Goal: Task Accomplishment & Management: Complete application form

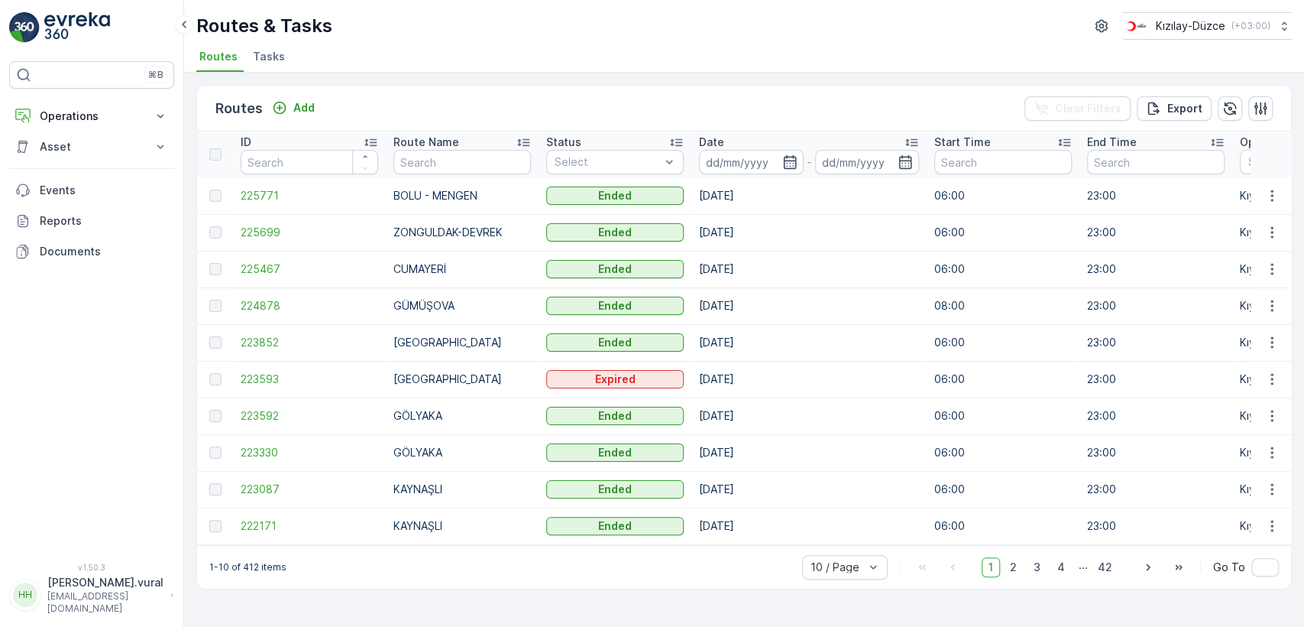
click at [97, 590] on p "hasan.vural" at bounding box center [105, 582] width 116 height 15
click at [92, 543] on div "Dark Side Bar" at bounding box center [92, 533] width 160 height 21
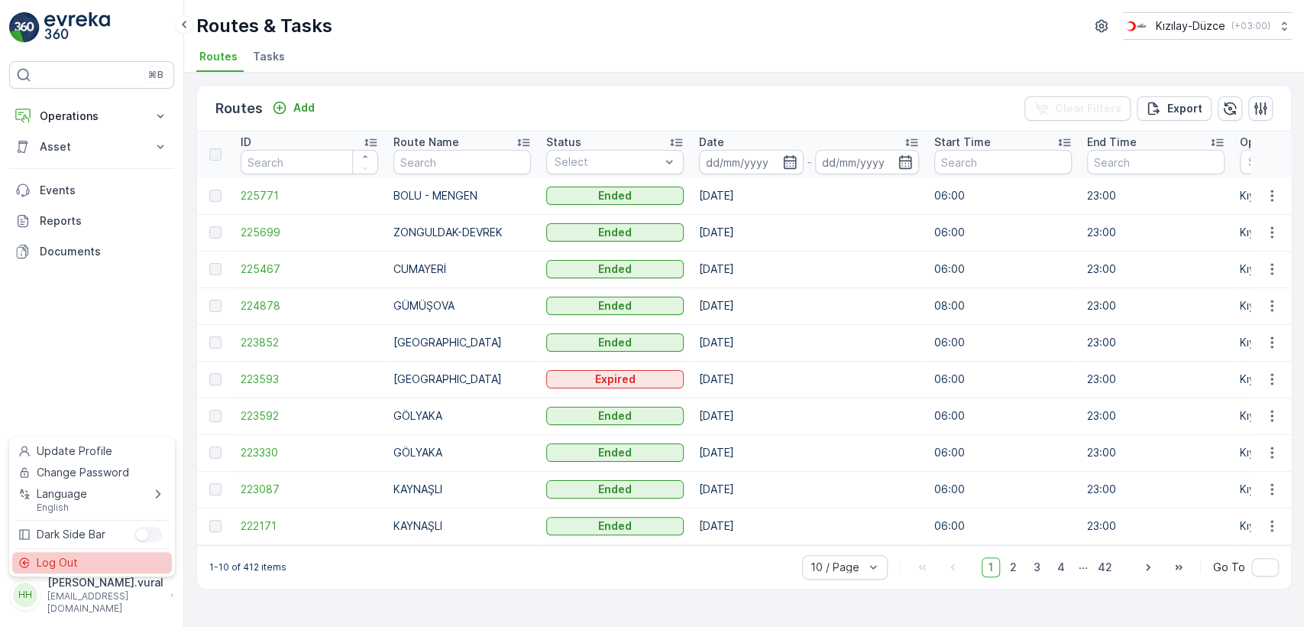
click at [92, 559] on div "Log Out" at bounding box center [92, 562] width 160 height 21
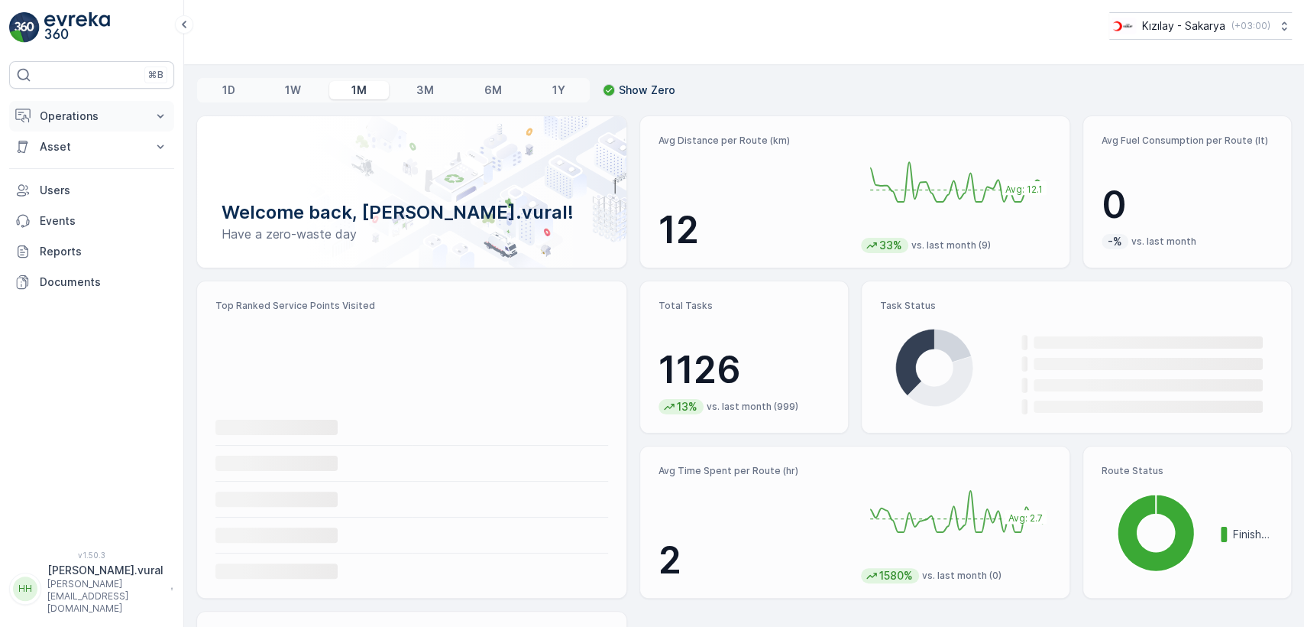
click at [90, 116] on p "Operations" at bounding box center [92, 116] width 104 height 15
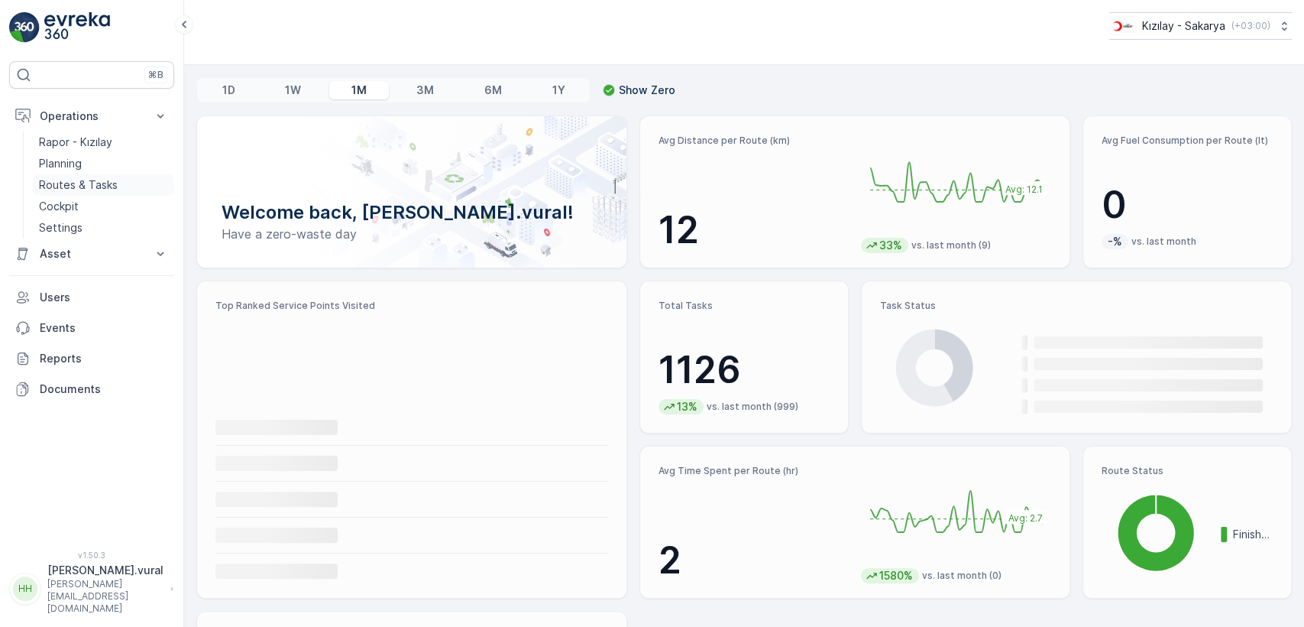
click at [89, 179] on p "Routes & Tasks" at bounding box center [78, 184] width 79 height 15
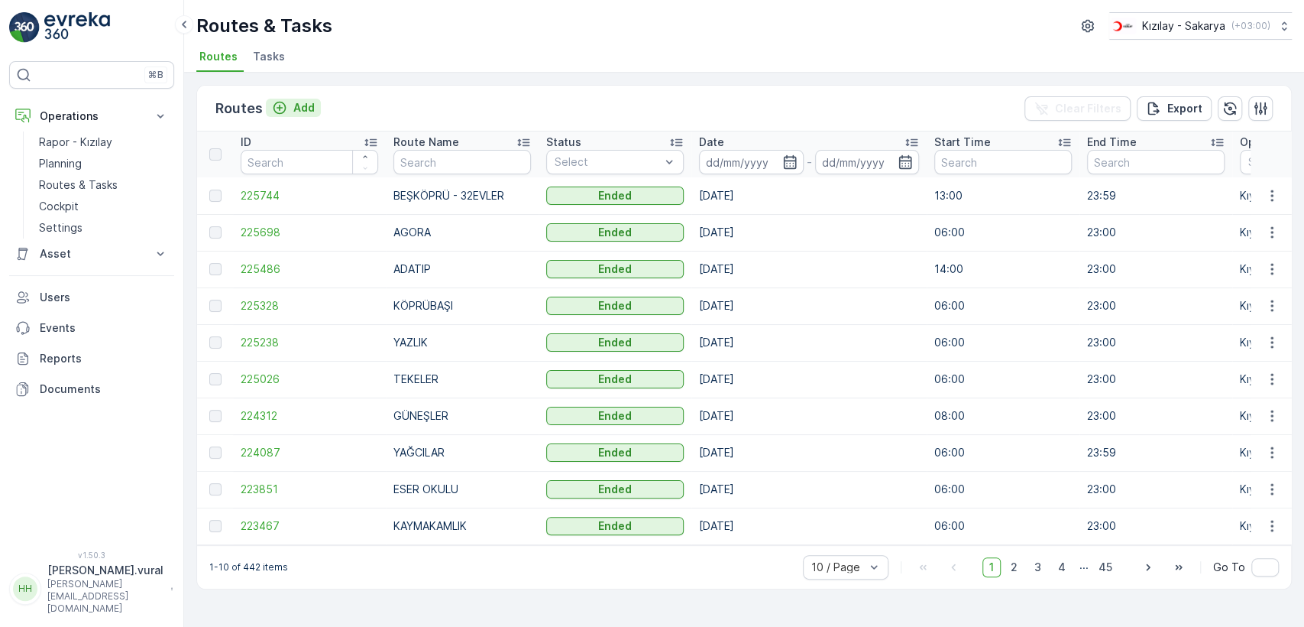
click at [290, 105] on div "Add" at bounding box center [293, 107] width 43 height 15
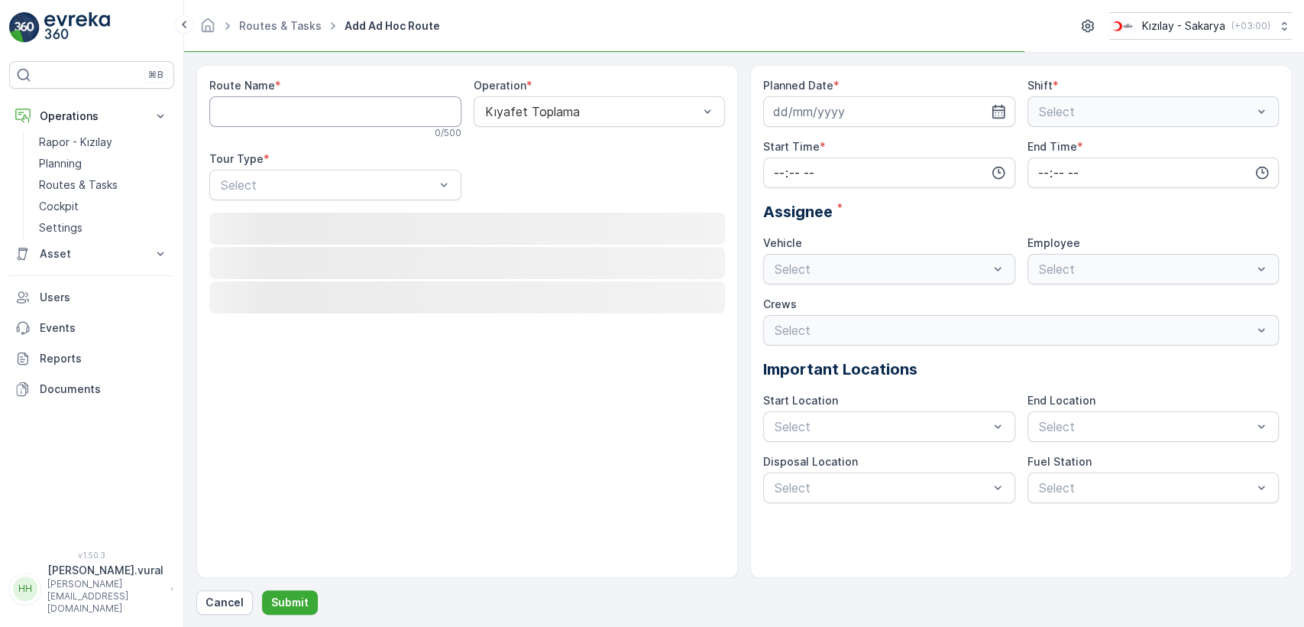
click at [290, 105] on Name "Route Name" at bounding box center [335, 111] width 252 height 31
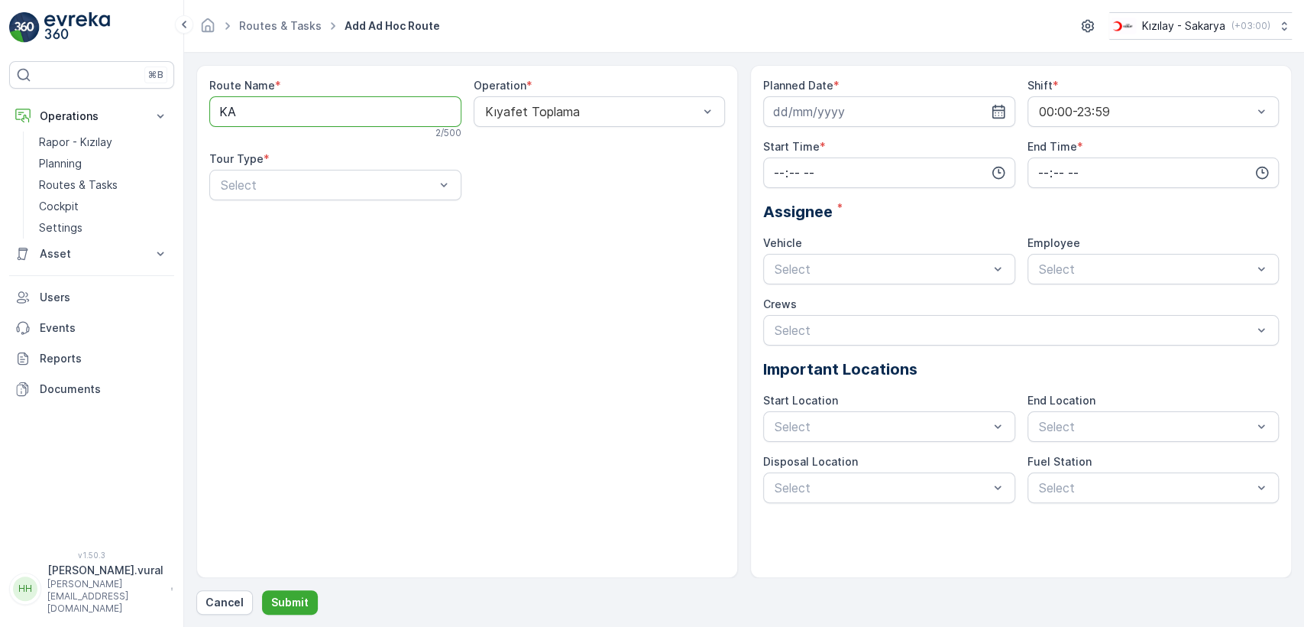
type Name "K"
type Name "MAVİ DURAK - KAMPÜS"
click at [321, 174] on div "Select" at bounding box center [335, 185] width 252 height 31
click at [298, 215] on div "Static" at bounding box center [336, 222] width 234 height 14
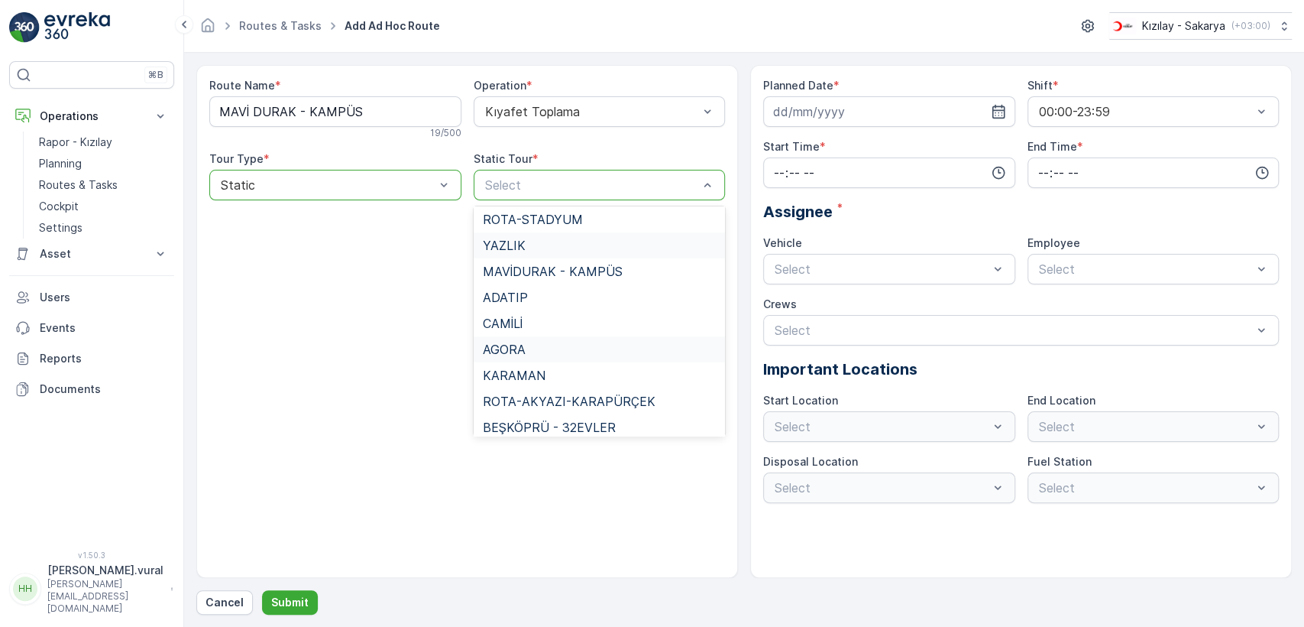
scroll to position [847, 0]
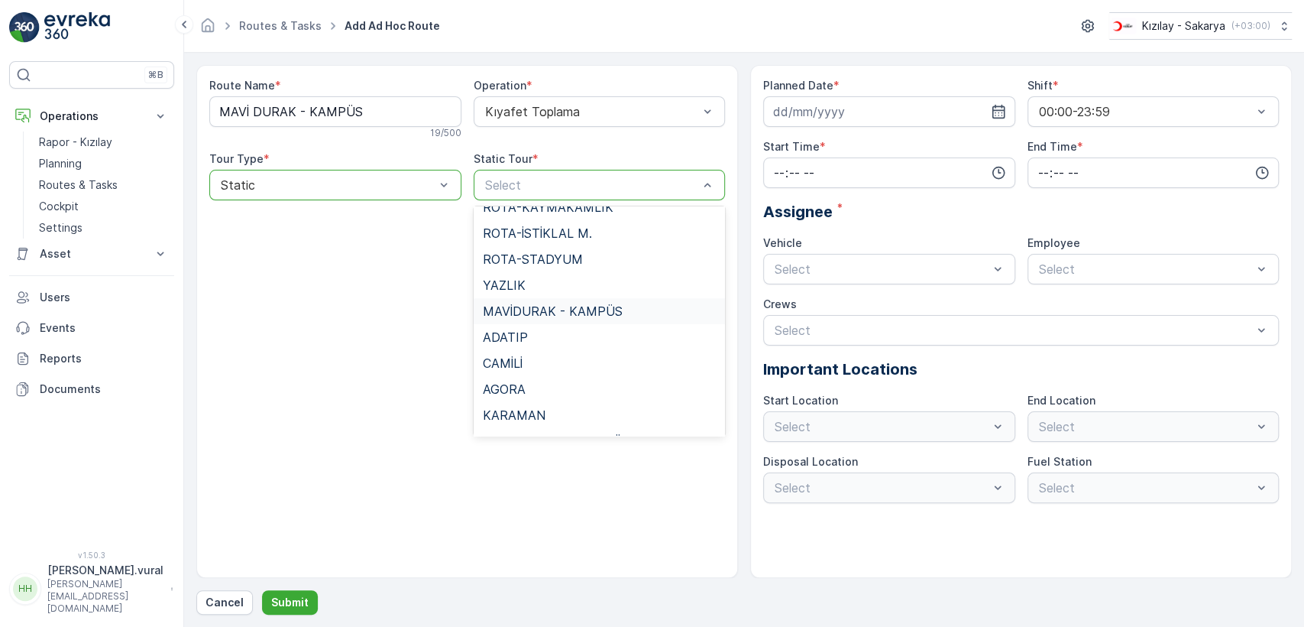
click at [549, 308] on span "MAVİDURAK - KAMPÜS" at bounding box center [553, 311] width 140 height 14
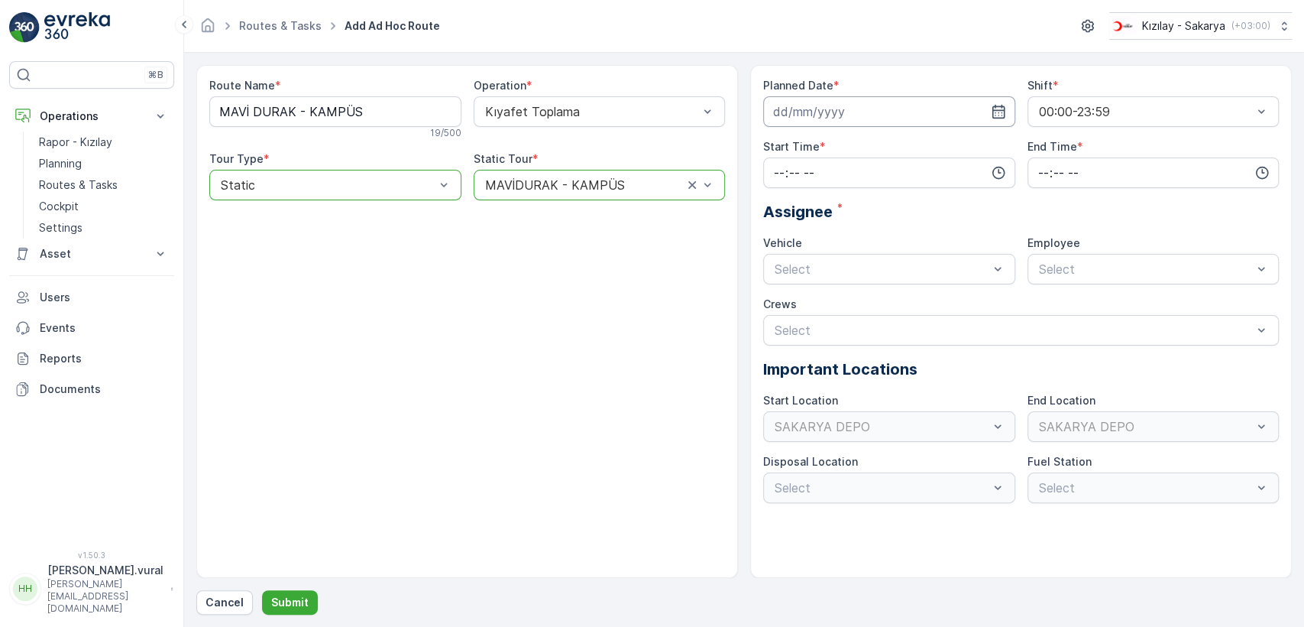
click at [902, 102] on input at bounding box center [889, 111] width 252 height 31
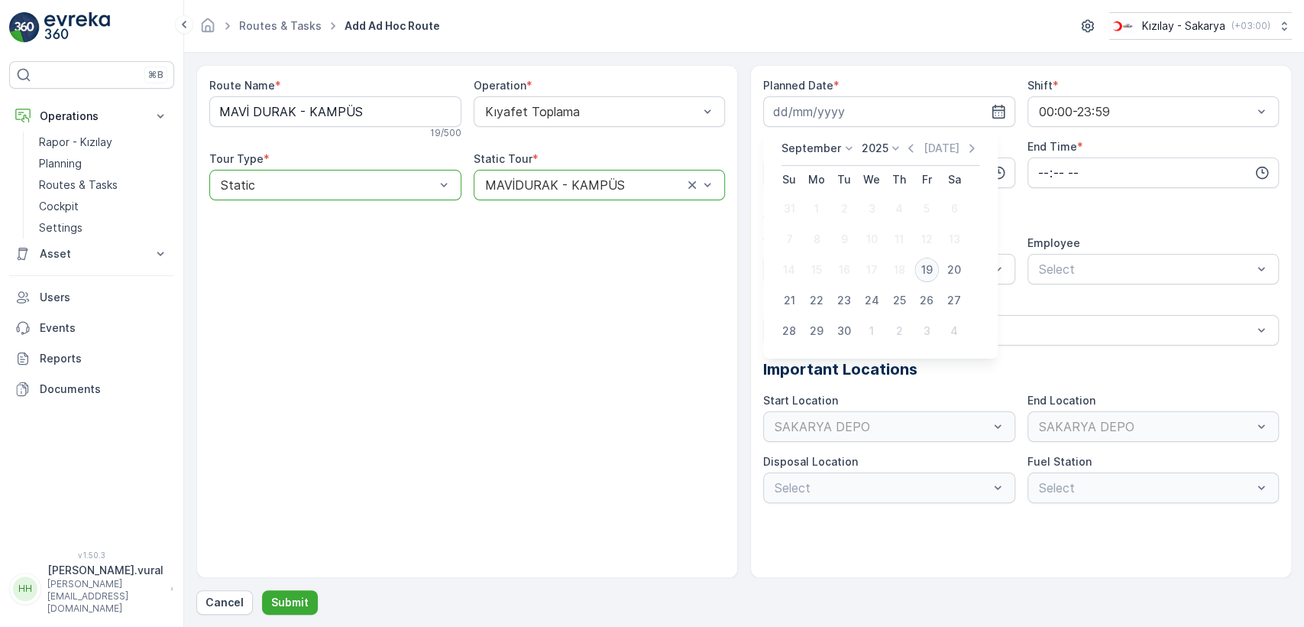
click at [923, 266] on div "19" at bounding box center [927, 270] width 24 height 24
type input "[DATE]"
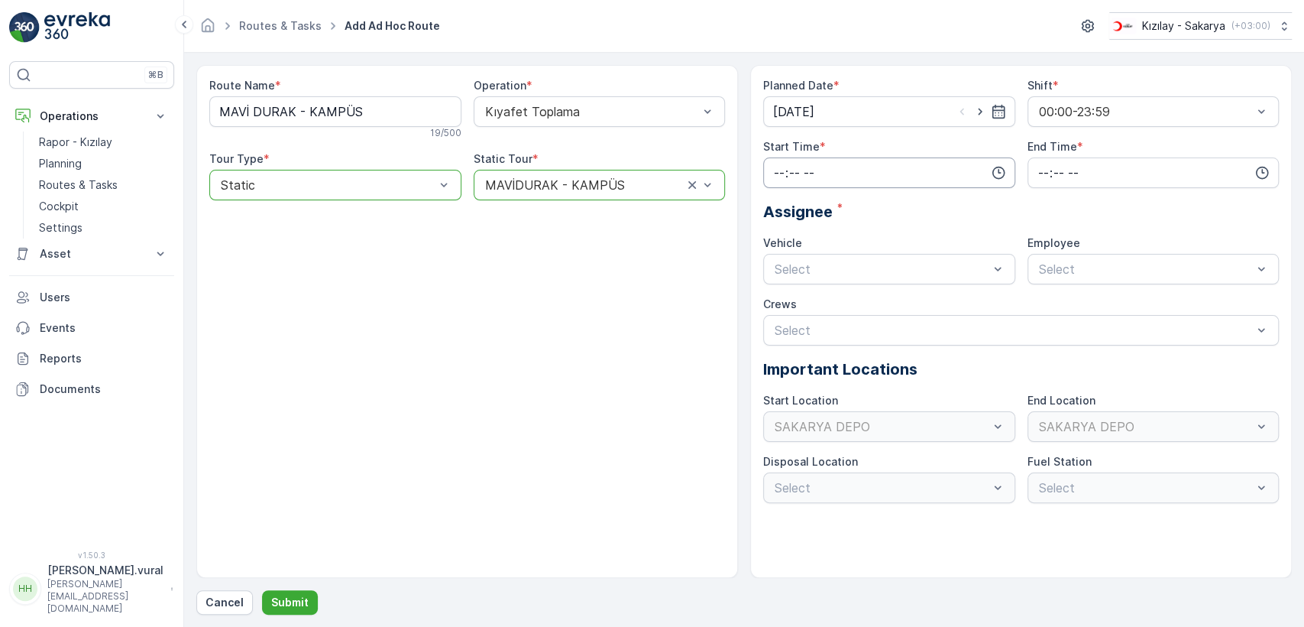
click at [849, 167] on input "time" at bounding box center [889, 172] width 252 height 31
click at [774, 320] on span "06" at bounding box center [780, 326] width 14 height 15
type input "06:00"
click at [1051, 172] on input "time" at bounding box center [1154, 172] width 252 height 31
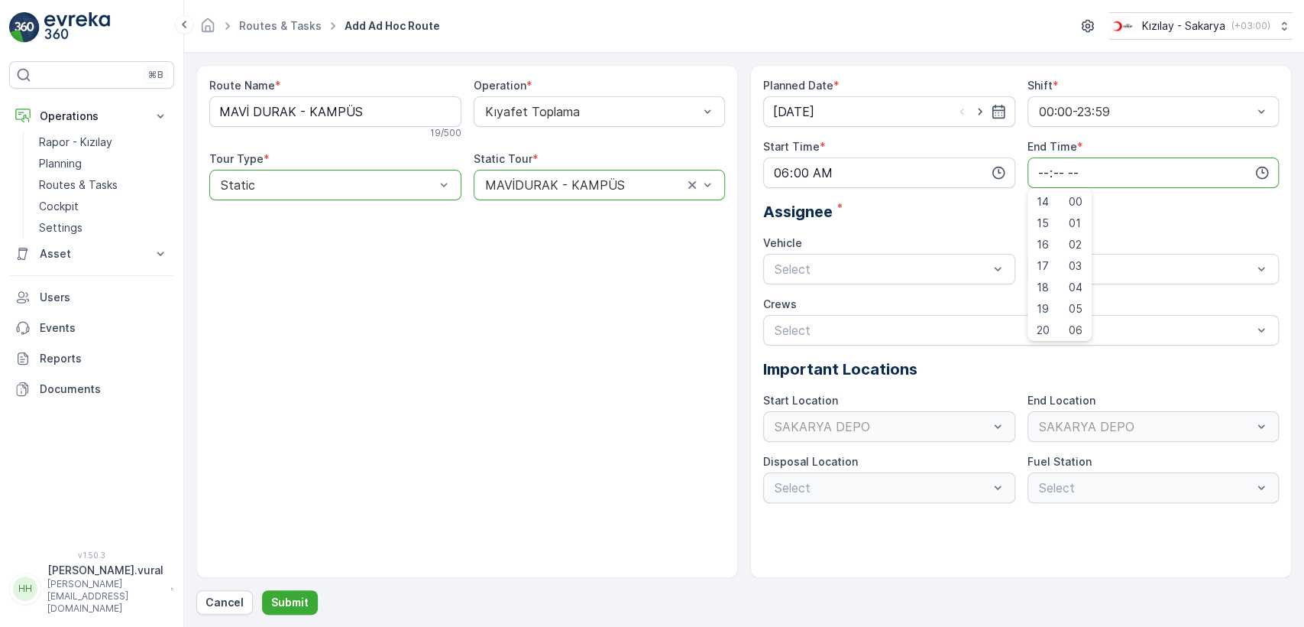
scroll to position [367, 0]
click at [1042, 319] on span "23" at bounding box center [1043, 326] width 12 height 15
type input "23:00"
click at [822, 326] on span "06 ECH 422" at bounding box center [808, 333] width 70 height 14
click at [1051, 301] on span "06ECH422" at bounding box center [1068, 307] width 62 height 14
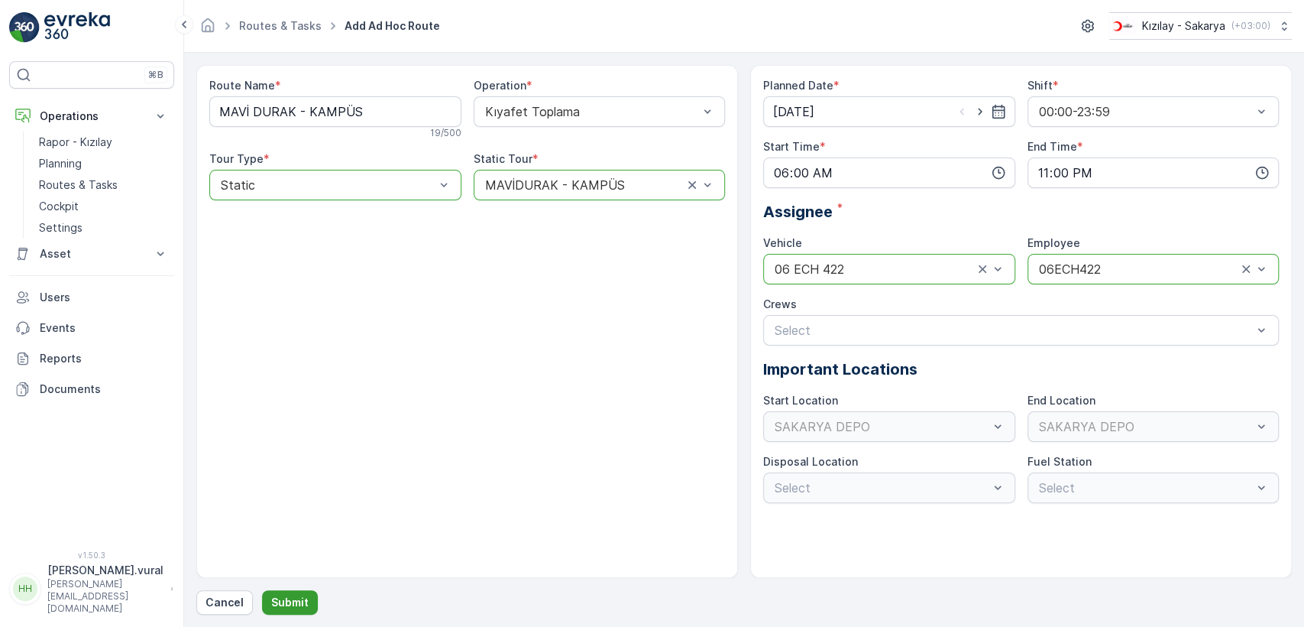
click at [288, 601] on p "Submit" at bounding box center [289, 602] width 37 height 15
